Goal: Check status: Check status

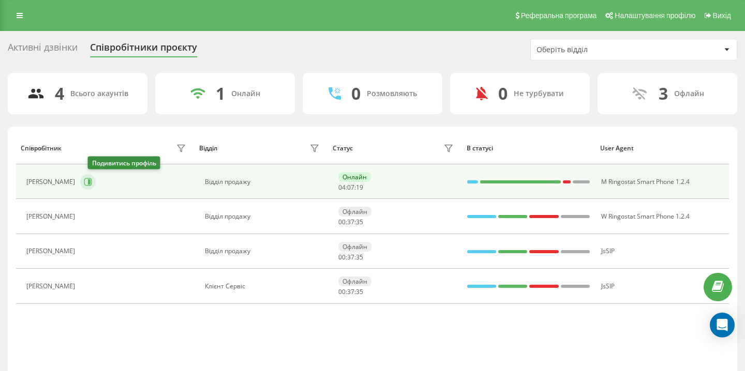
click at [96, 187] on button at bounding box center [88, 182] width 16 height 16
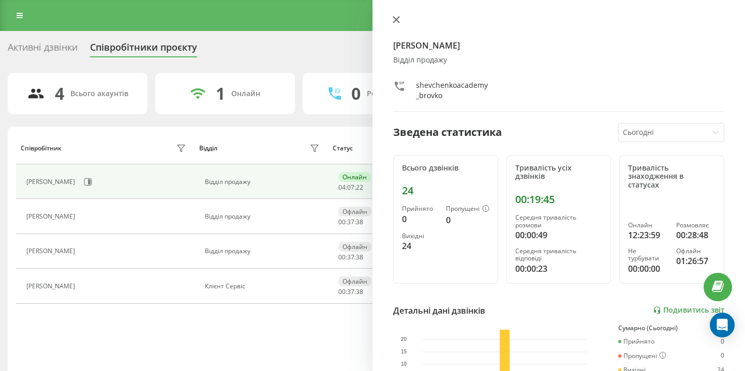
click at [396, 17] on icon at bounding box center [396, 19] width 7 height 7
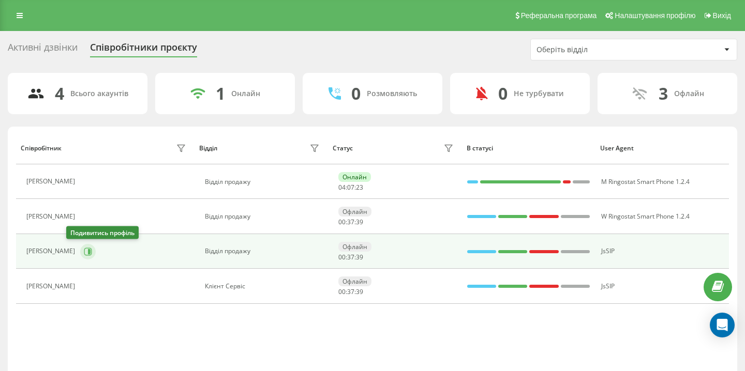
click at [84, 251] on icon at bounding box center [88, 252] width 8 height 8
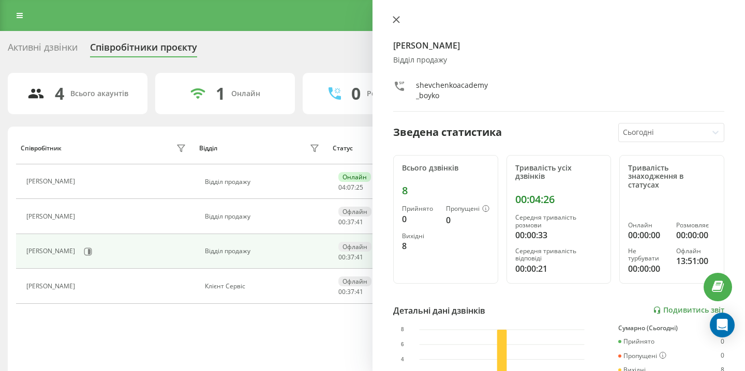
click at [399, 22] on icon at bounding box center [396, 20] width 6 height 6
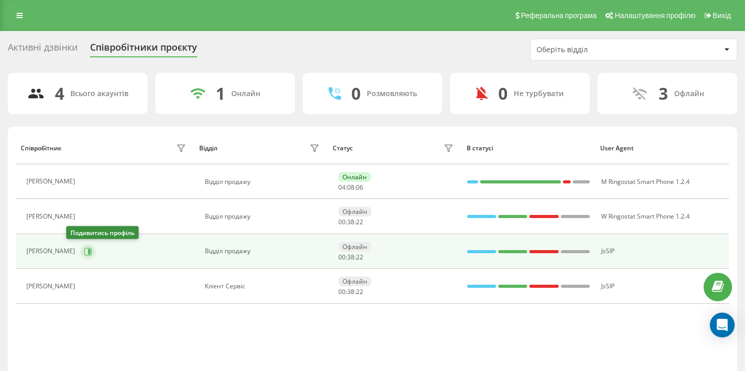
click at [84, 251] on icon at bounding box center [88, 252] width 8 height 8
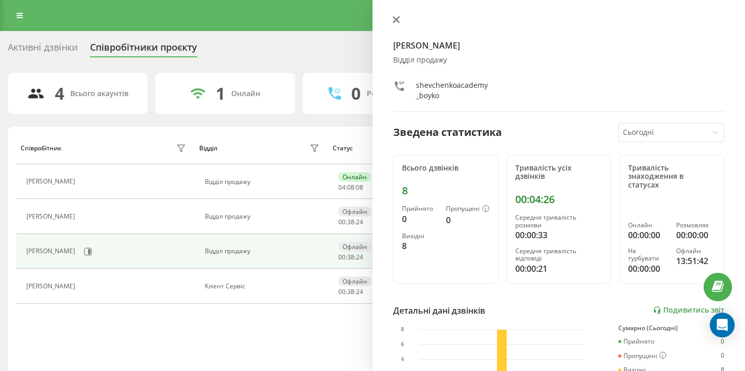
click at [398, 21] on icon at bounding box center [396, 19] width 7 height 7
